Goal: Transaction & Acquisition: Purchase product/service

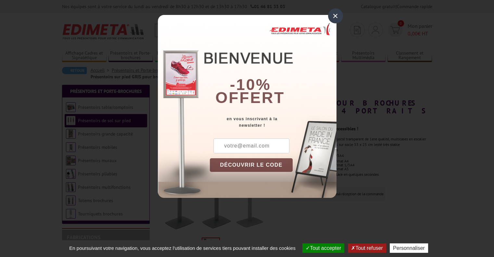
click at [473, 100] on div "× -10% offert en vous inscrivant à la newsletter ! DÉCOUVRIR LE CODE Copier le …" at bounding box center [247, 103] width 494 height 207
click at [329, 17] on div "×" at bounding box center [335, 15] width 15 height 15
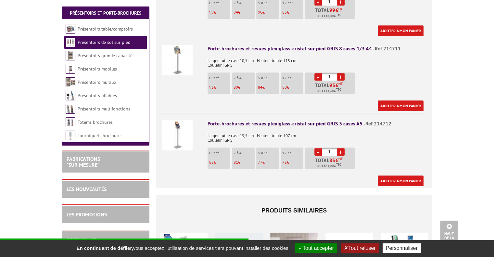
scroll to position [313, 0]
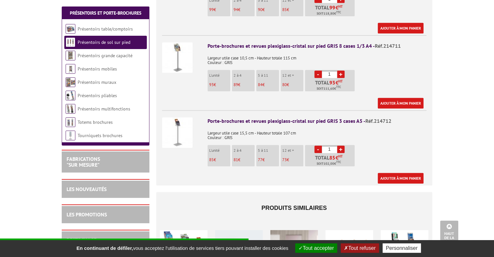
click at [342, 145] on link "+" at bounding box center [340, 148] width 7 height 7
type input "2"
click at [397, 173] on link "Ajouter à mon panier" at bounding box center [400, 178] width 46 height 11
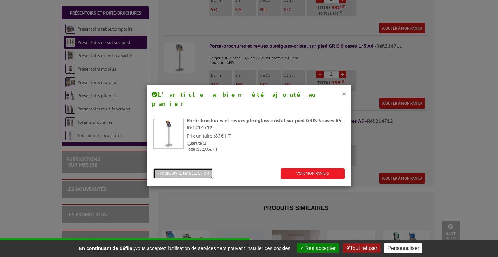
click at [199, 168] on button "POURSUIVRE MA SÉLECTION" at bounding box center [183, 173] width 60 height 11
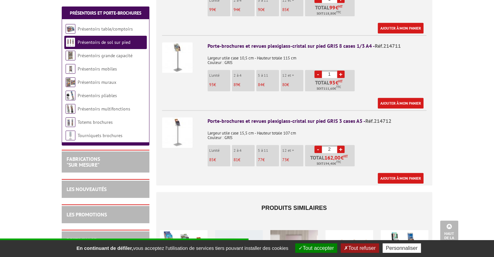
click at [96, 42] on link "Présentoirs de sol sur pied" at bounding box center [104, 42] width 53 height 6
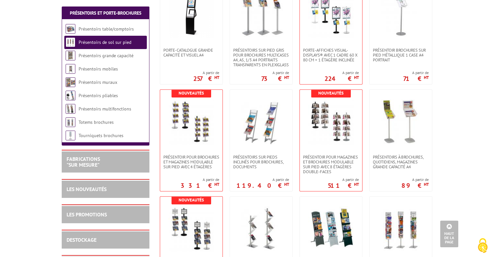
scroll to position [377, 0]
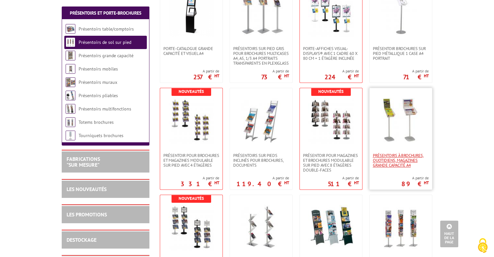
click at [398, 160] on span "Présentoirs à brochures, quotidiens, magazines grande capacité A4" at bounding box center [401, 160] width 56 height 15
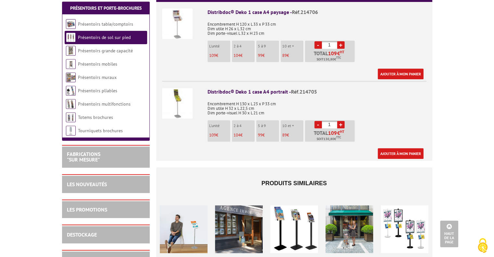
scroll to position [282, 0]
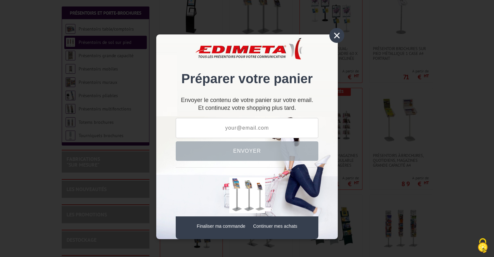
click at [333, 43] on div "× Préparer votre panier Envoyer le contenu de votre panier sur votre email. Et …" at bounding box center [246, 136] width 181 height 204
click at [337, 37] on div "×" at bounding box center [336, 35] width 15 height 15
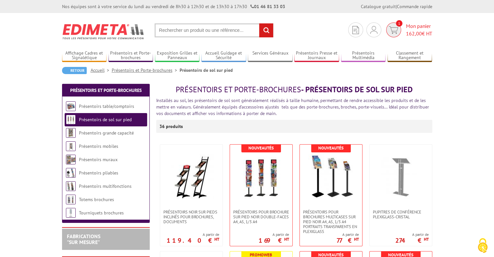
click at [416, 26] on span "Mon panier 162,00 € HT" at bounding box center [419, 29] width 26 height 15
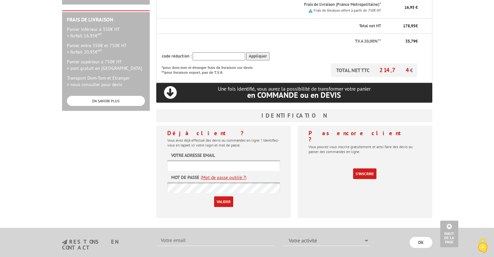
scroll to position [199, 0]
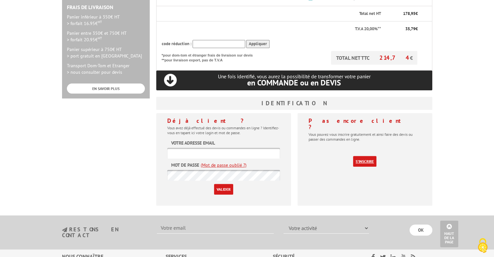
click at [362, 156] on link "S'inscrire" at bounding box center [364, 161] width 23 height 11
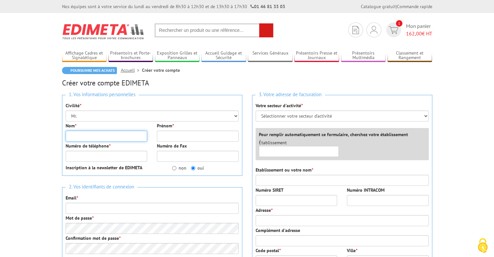
click at [94, 134] on input "Nom *" at bounding box center [107, 135] width 82 height 11
type input "Charraudeau"
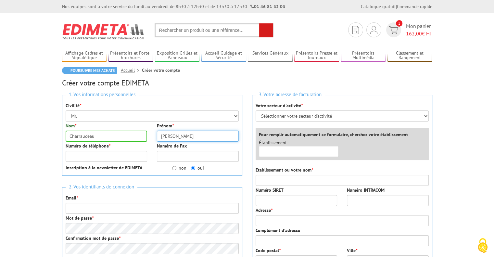
type input "Quentin"
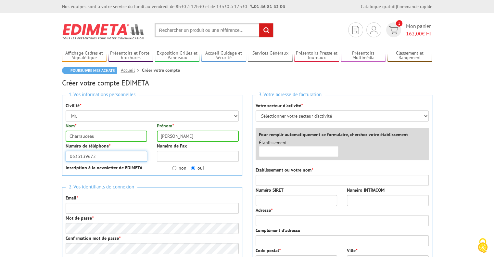
type input "0633139672"
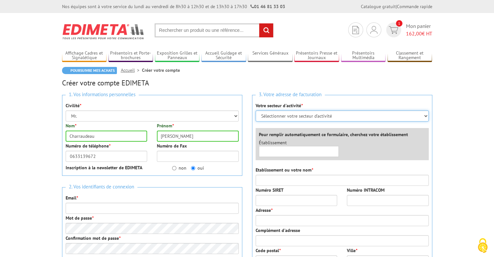
click at [281, 113] on select "Sélectionner votre secteur d'activité Administrations et collectivités Magasins…" at bounding box center [341, 115] width 173 height 11
select select "878"
click at [255, 110] on select "Sélectionner votre secteur d'activité Administrations et collectivités Magasins…" at bounding box center [341, 115] width 173 height 11
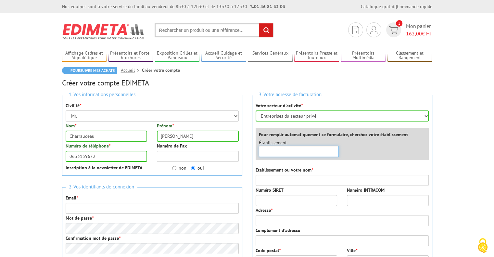
click at [280, 153] on input "text" at bounding box center [299, 151] width 80 height 11
type input "NEO Enchères"
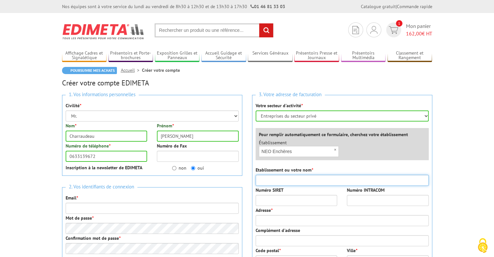
click at [274, 181] on input "Etablissement ou votre nom *" at bounding box center [341, 180] width 173 height 11
type input "NEO ENchères"
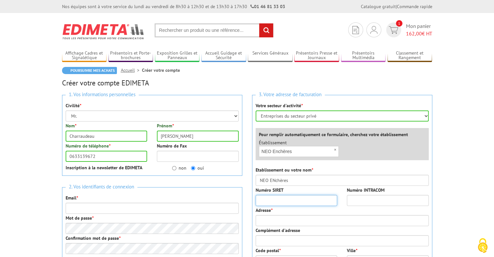
click at [269, 198] on input "Numéro SIRET" at bounding box center [296, 200] width 82 height 11
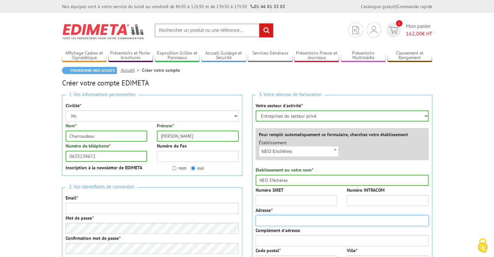
click at [284, 216] on input "Adresse *" at bounding box center [341, 220] width 173 height 11
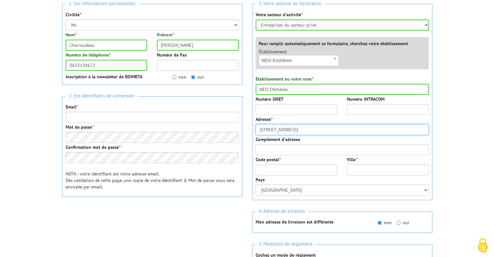
scroll to position [93, 0]
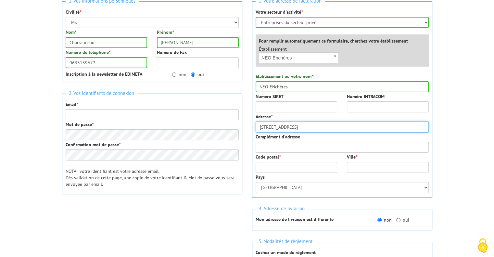
type input "6 rue Bargue"
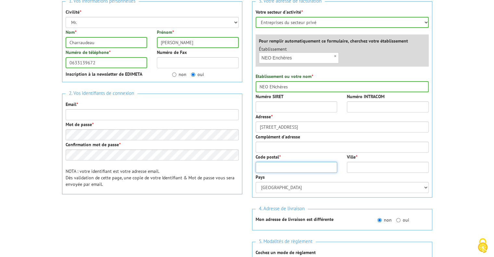
click at [283, 170] on input "Code postal *" at bounding box center [296, 167] width 82 height 11
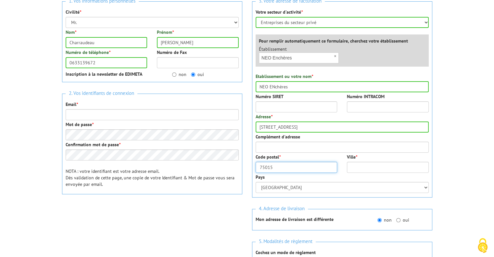
type input "75015"
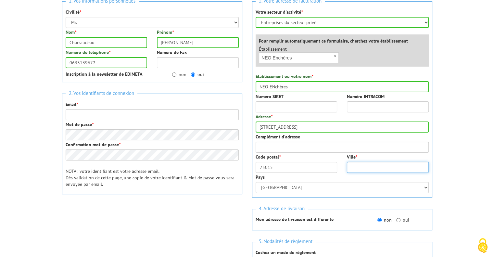
click at [357, 166] on input "Ville *" at bounding box center [388, 167] width 82 height 11
type input "Paris"
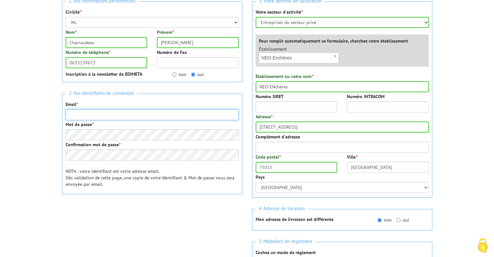
click at [80, 113] on input "Email *" at bounding box center [152, 114] width 173 height 11
type input "qch@neo-encheres.com"
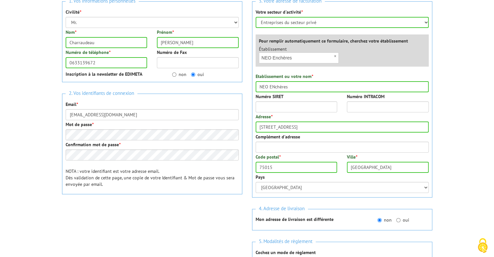
type input "RDC"
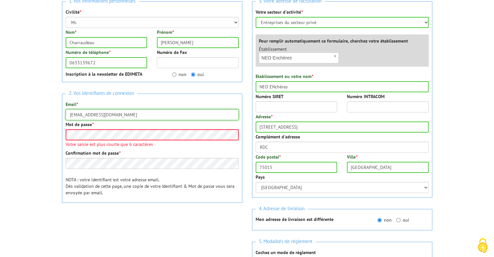
click at [125, 113] on input "qch@neo-encheres.com" at bounding box center [152, 114] width 173 height 11
drag, startPoint x: 122, startPoint y: 115, endPoint x: 72, endPoint y: 118, distance: 49.7
click at [67, 116] on input "qch@neo-encheres.com" at bounding box center [152, 114] width 173 height 11
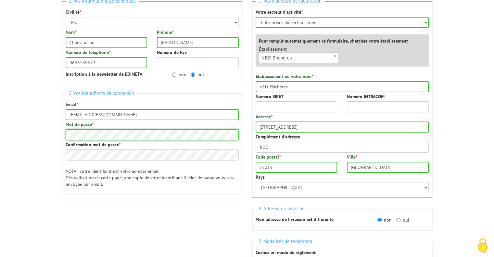
click at [63, 137] on div "2. Vos identifiants de connexion Email * qch@neo-encheres.com Mot de passe * Co…" at bounding box center [152, 143] width 180 height 101
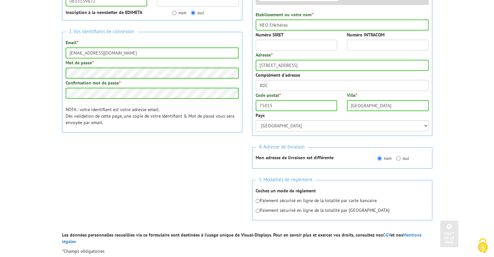
scroll to position [157, 0]
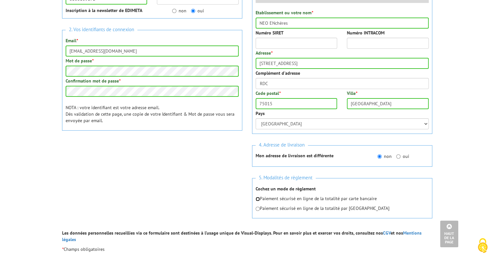
click at [257, 197] on input "radio" at bounding box center [257, 199] width 4 height 4
radio input "true"
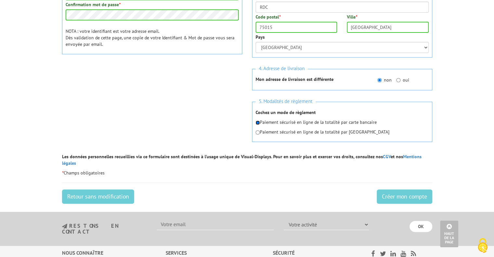
scroll to position [242, 0]
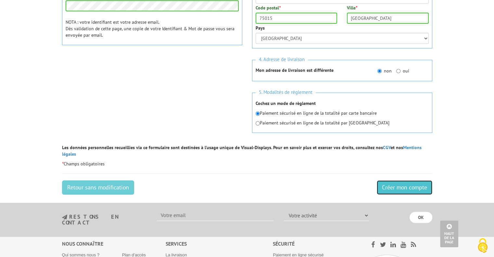
click at [419, 180] on input "Créer mon compte" at bounding box center [403, 187] width 55 height 14
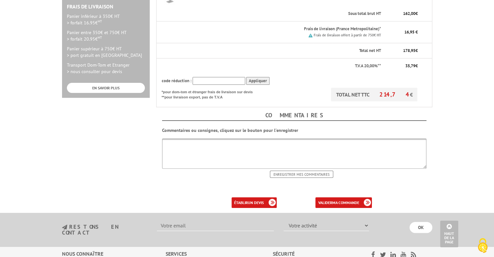
scroll to position [201, 0]
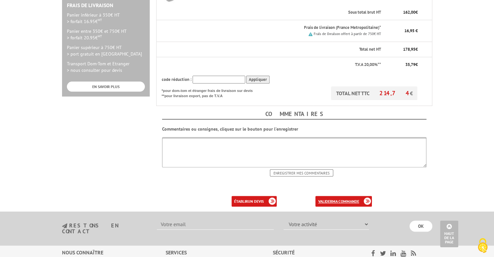
click at [332, 199] on b "ma commande" at bounding box center [345, 201] width 27 height 5
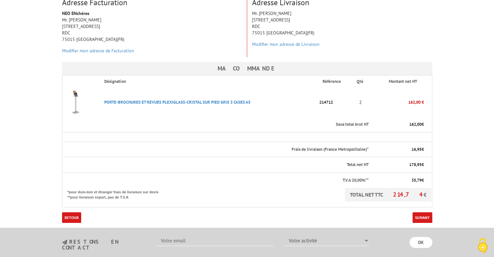
scroll to position [142, 0]
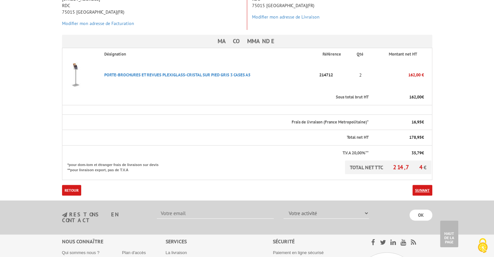
click at [423, 185] on link "Suivant" at bounding box center [422, 190] width 20 height 11
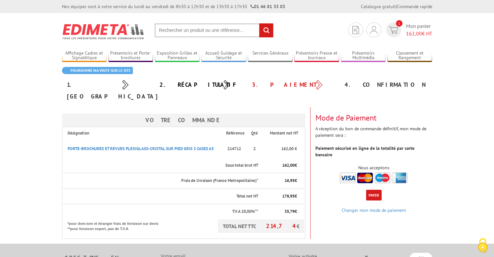
click at [374, 190] on button "Payer" at bounding box center [374, 195] width 16 height 11
